Goal: Navigation & Orientation: Find specific page/section

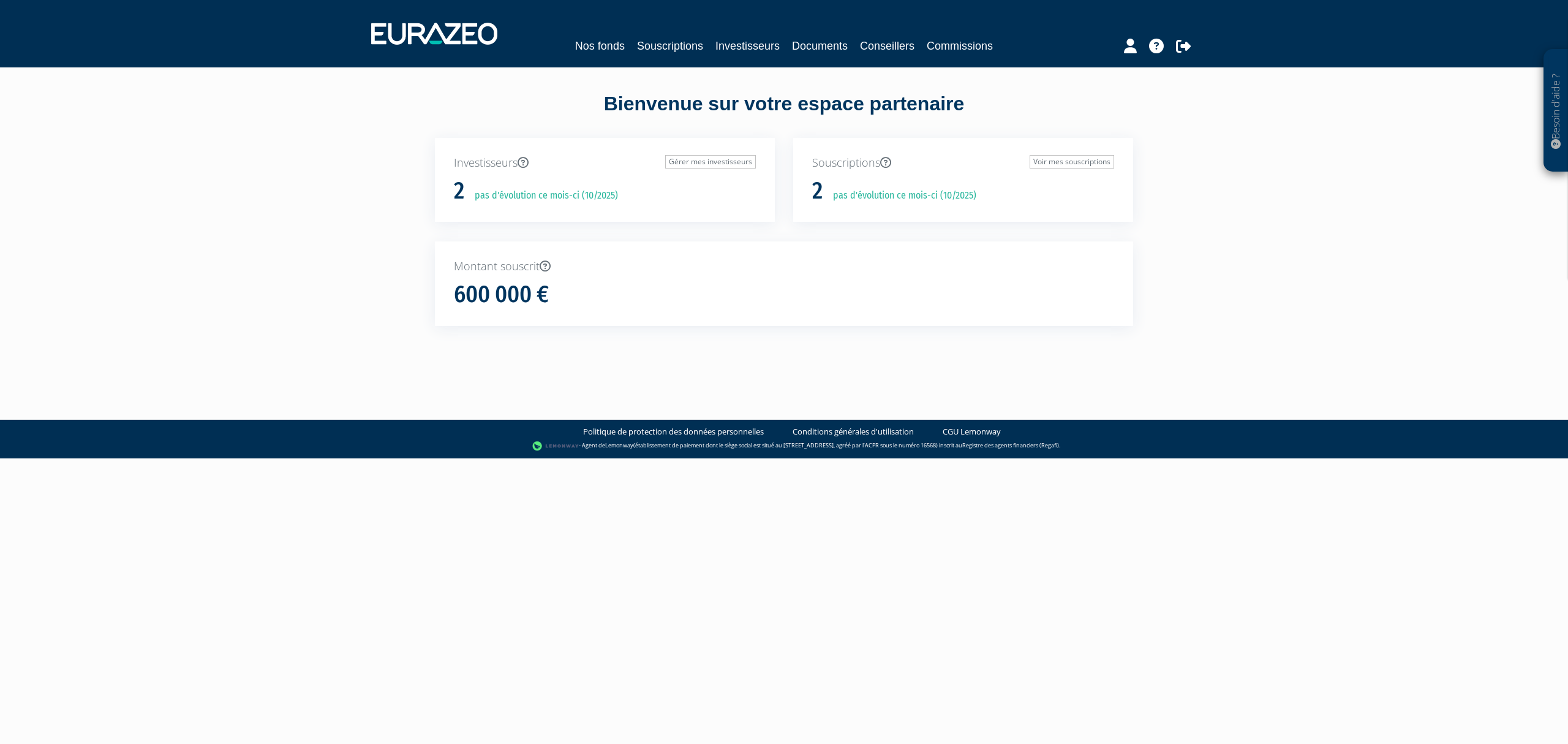
click at [654, 38] on link "Souscriptions" at bounding box center [670, 46] width 66 height 17
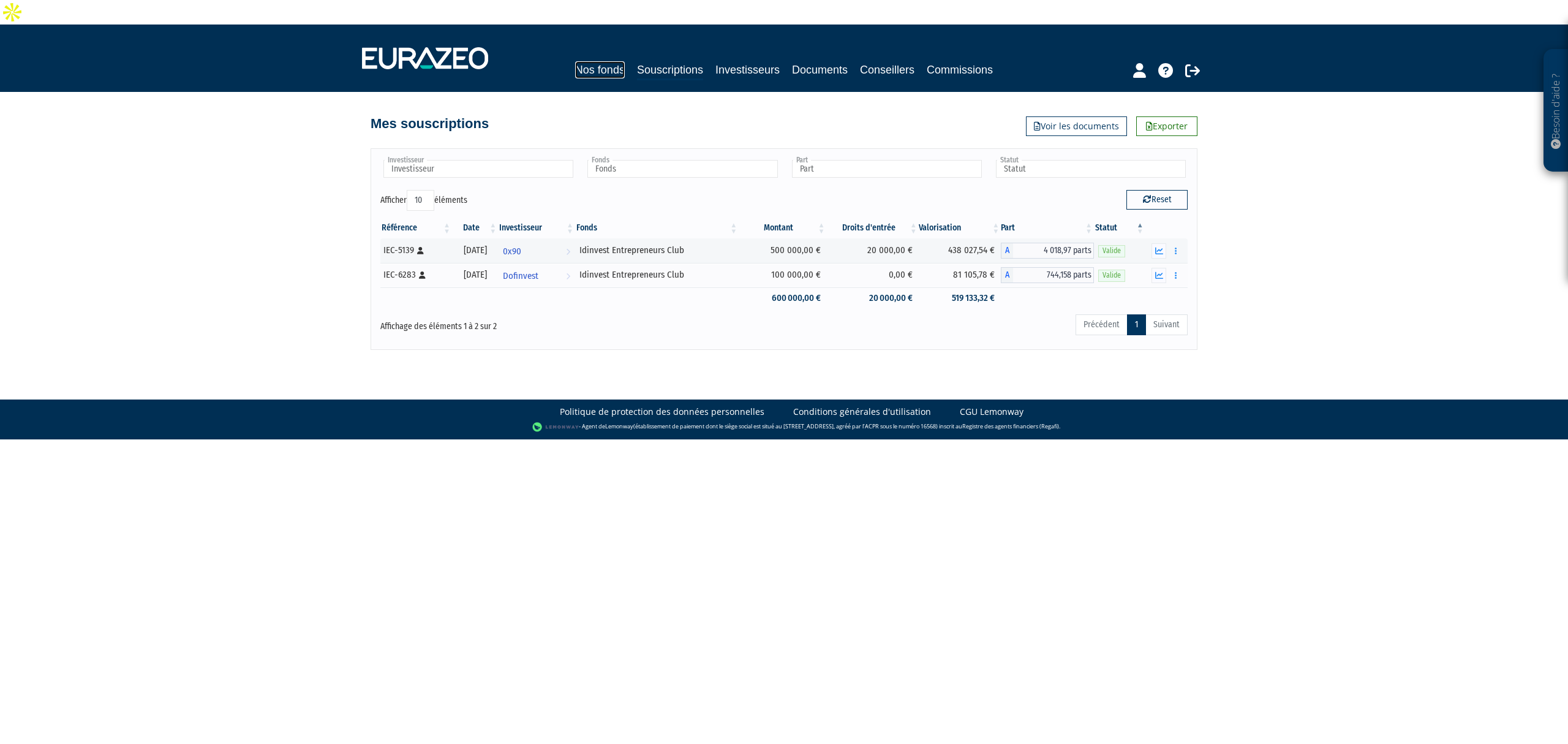
click at [575, 61] on link "Nos fonds" at bounding box center [600, 70] width 50 height 17
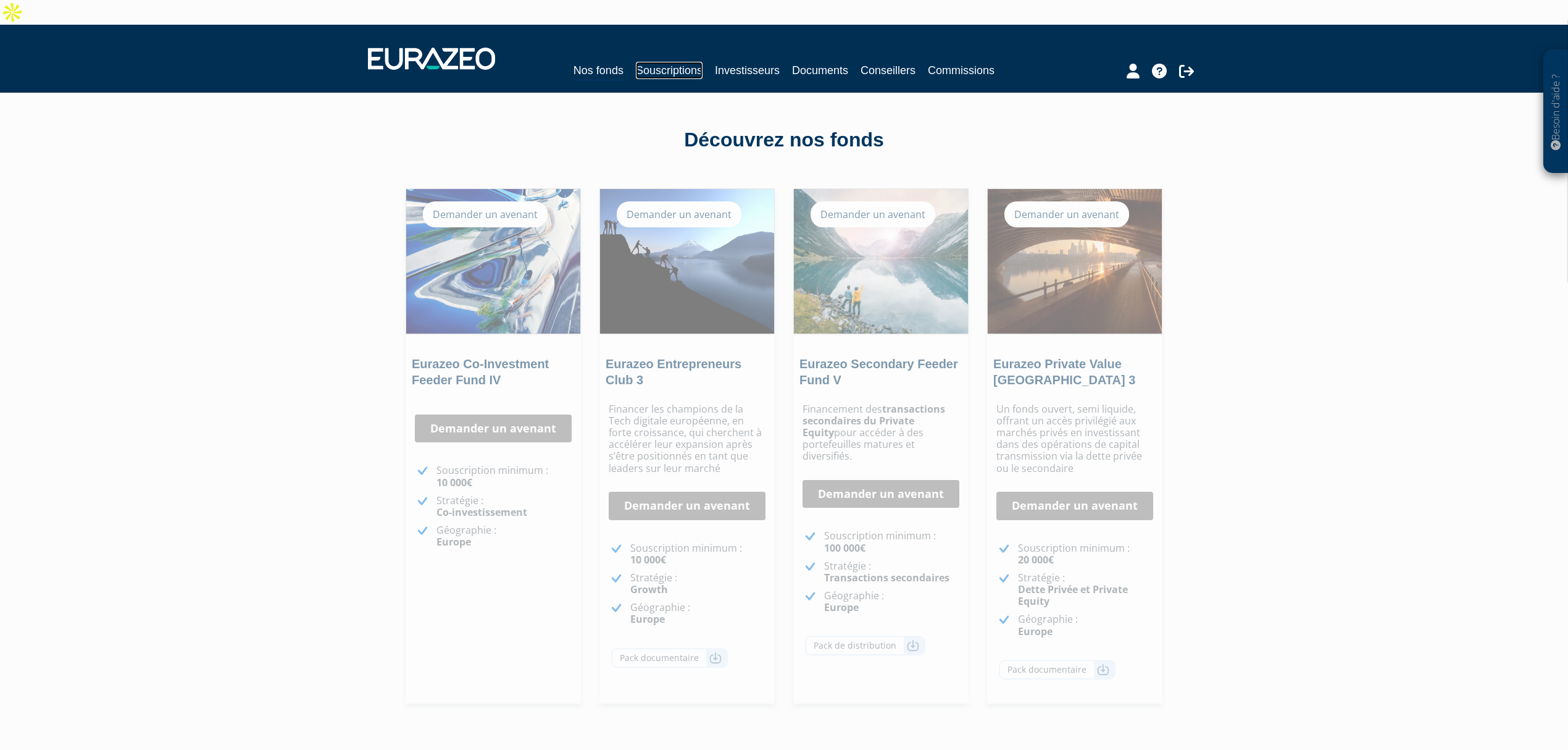
click at [660, 62] on link "Souscriptions" at bounding box center [669, 70] width 67 height 18
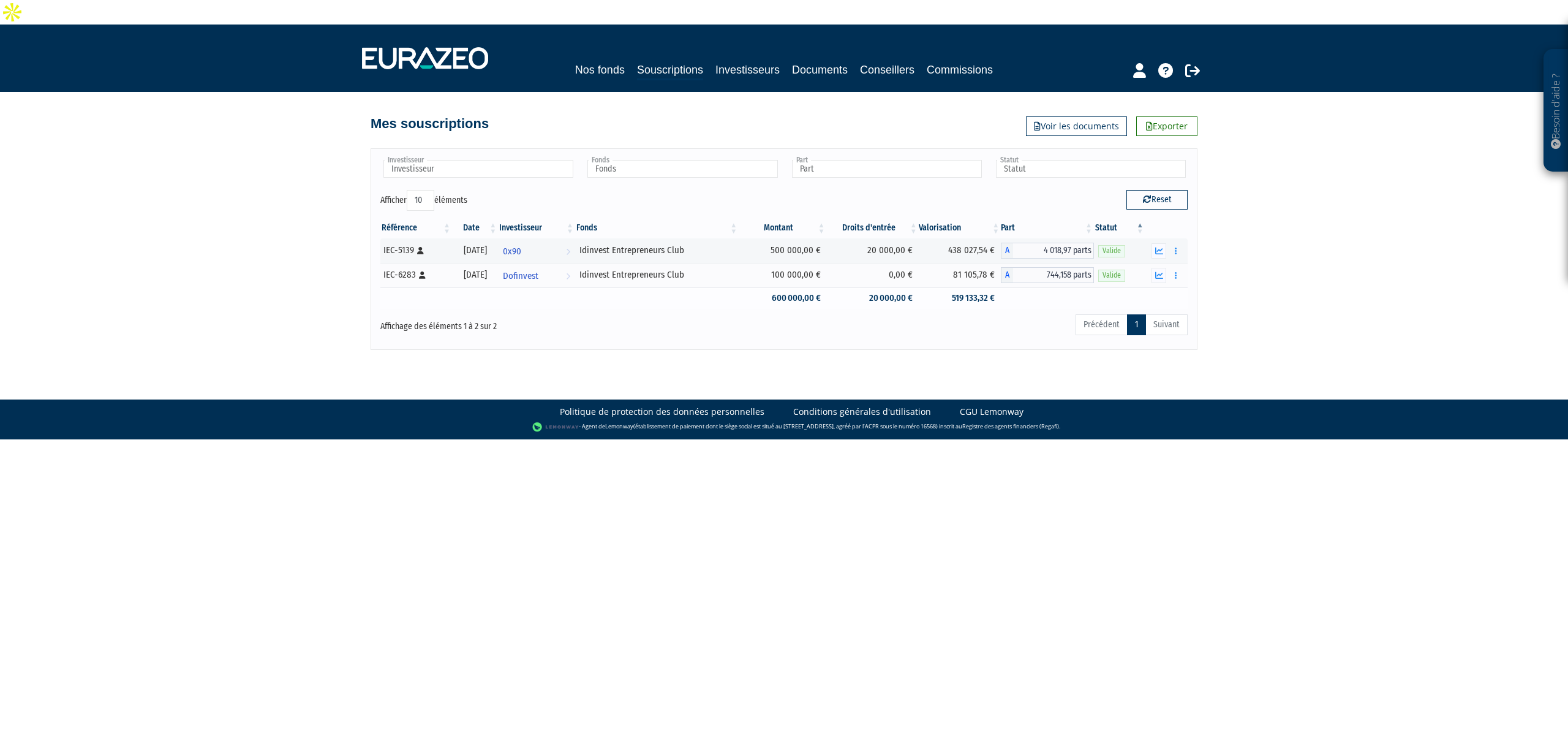
drag, startPoint x: 616, startPoint y: 224, endPoint x: 702, endPoint y: 267, distance: 96.2
click at [702, 267] on tbody "IEC-5139 [Français] Personne physique 31/10/2021 0x90 Voir l'investisseur Idinv…" at bounding box center [784, 273] width 807 height 70
click at [675, 313] on div "Affichage des éléments 1 à 2 sur 2" at bounding box center [543, 326] width 344 height 27
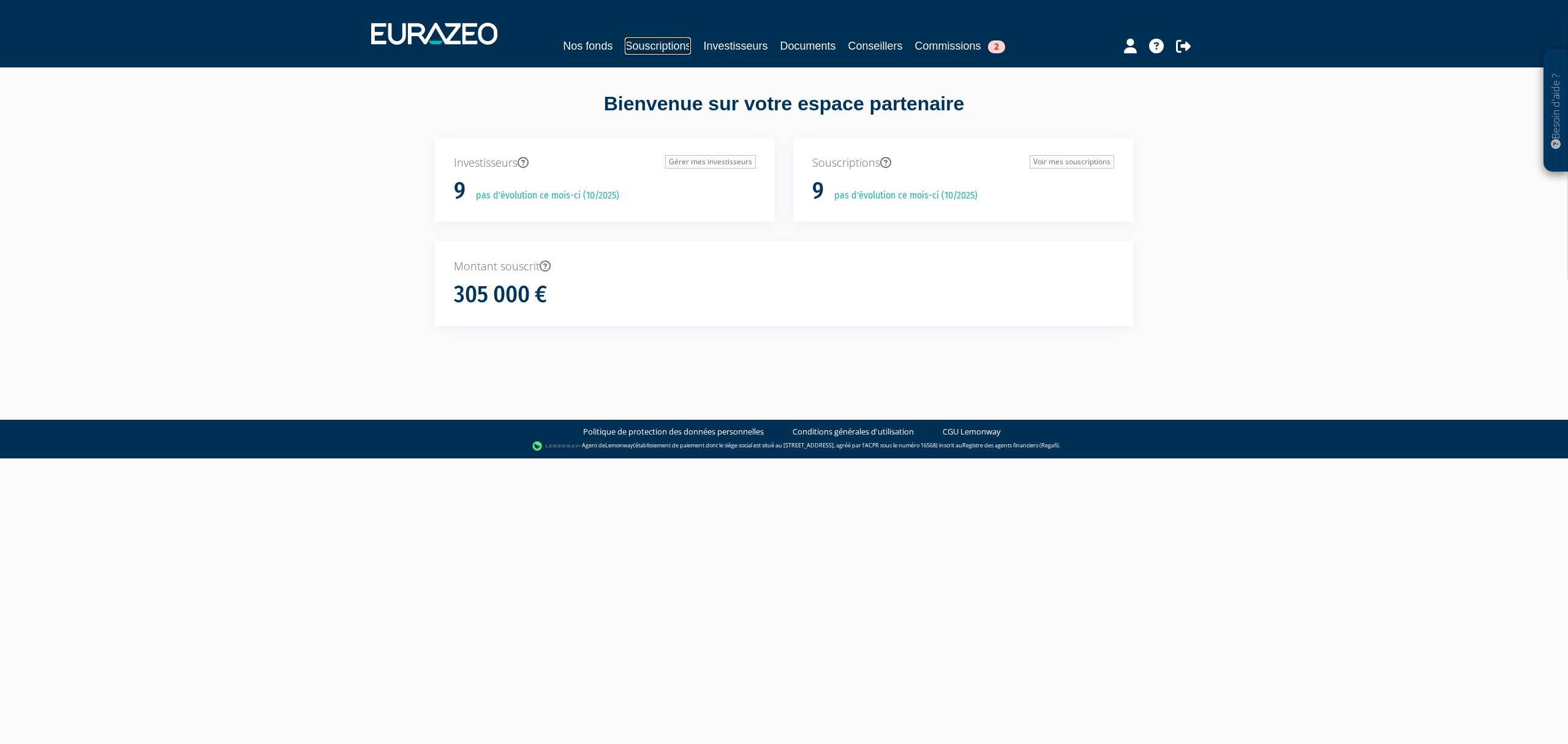
click at [630, 51] on link "Souscriptions" at bounding box center [658, 46] width 66 height 17
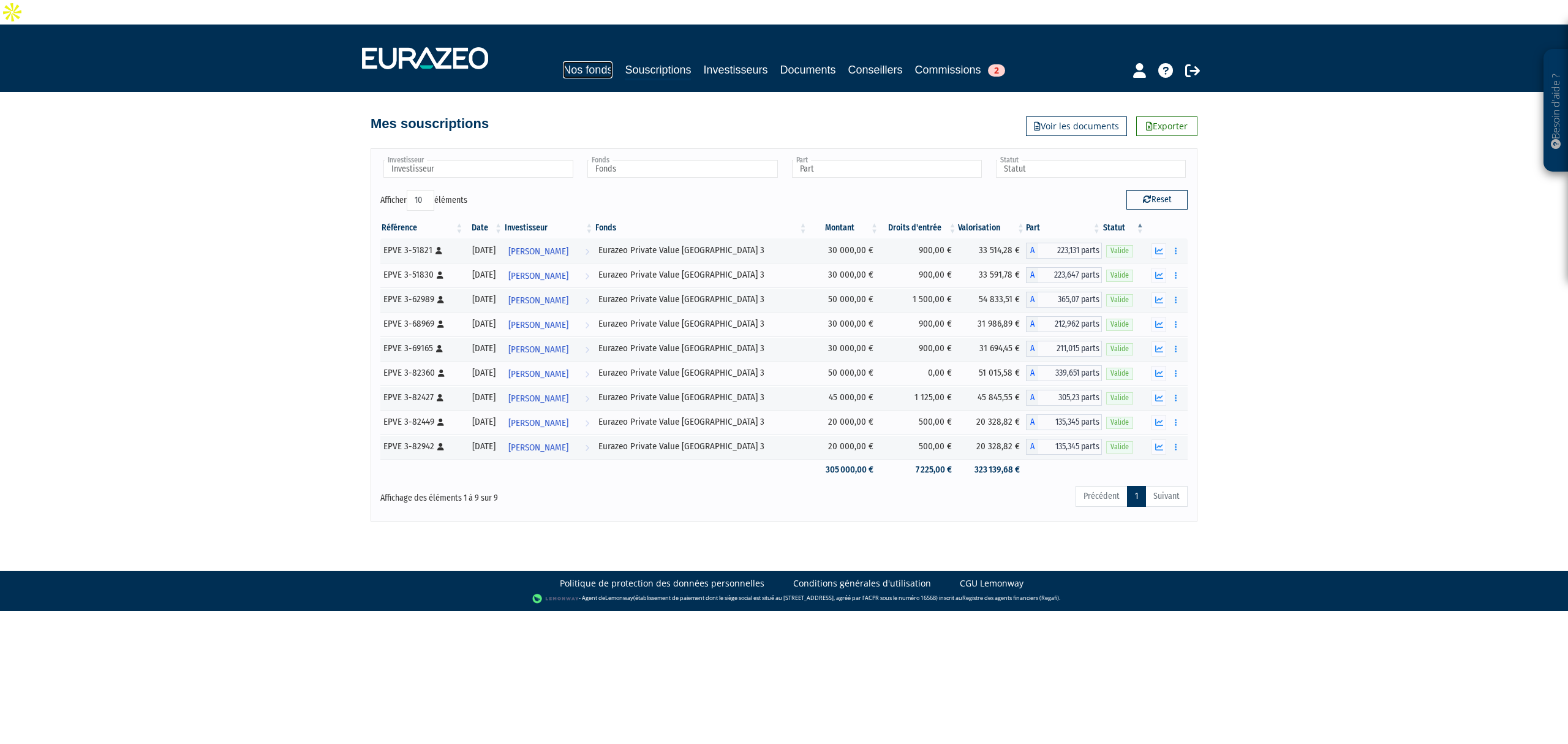
click at [572, 61] on link "Nos fonds" at bounding box center [587, 70] width 50 height 17
